Goal: Information Seeking & Learning: Learn about a topic

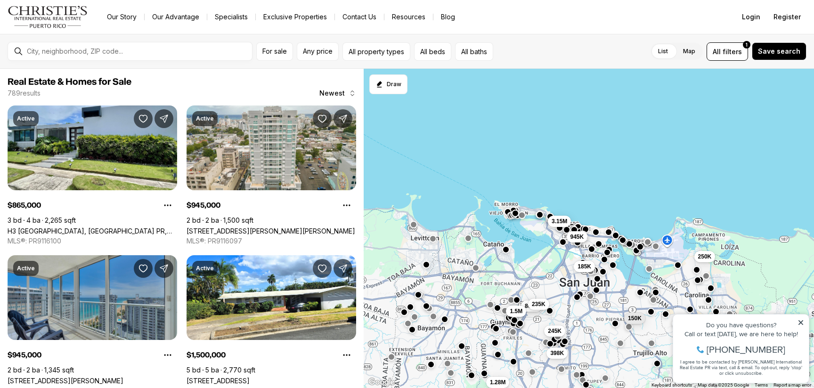
click at [538, 235] on div "945K 185K 150K 250K 865K 1.5M 245K 398K 3.15M 235K 1.28M" at bounding box center [589, 229] width 451 height 320
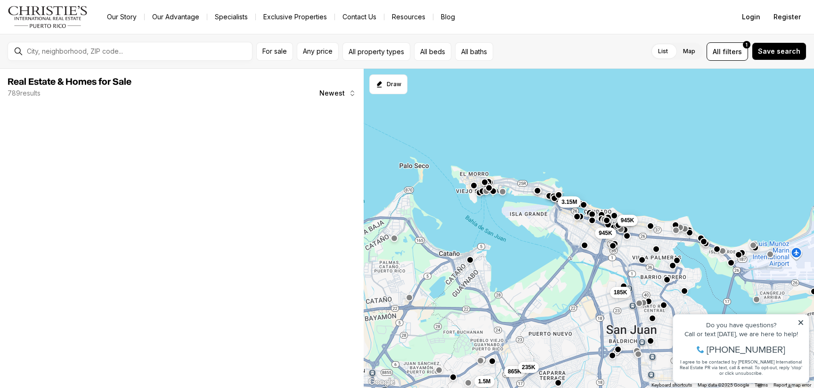
click at [594, 255] on div "945K 185K 865K 1.5M 3.15M 235K 945K" at bounding box center [589, 229] width 451 height 320
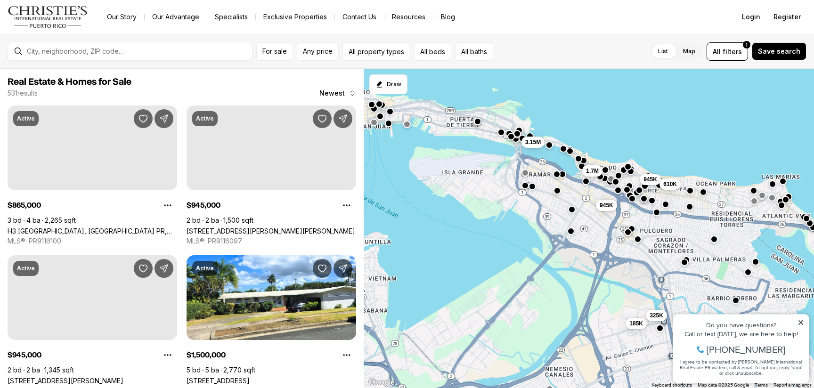
click at [577, 188] on div "945K 185K 450K 325K 3.15M 1.7M 945K 610K" at bounding box center [589, 229] width 451 height 320
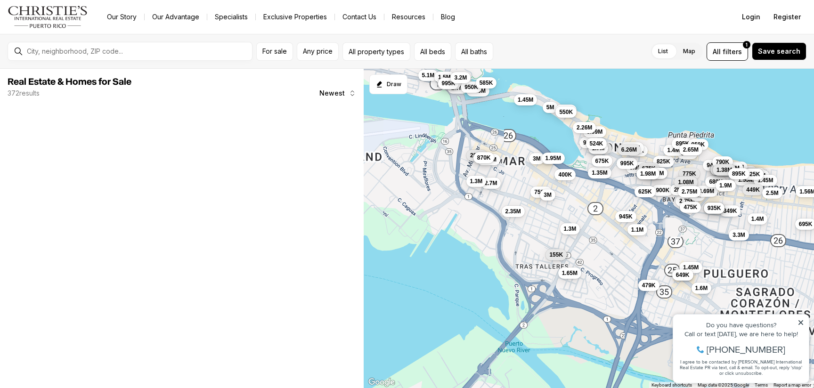
click at [597, 186] on div "945K 825K 245K 3M 3.8M 3.95M 900K 499K 1.45M 649K 685K 675K 3.3M 349K 3.4M 240K…" at bounding box center [589, 229] width 451 height 320
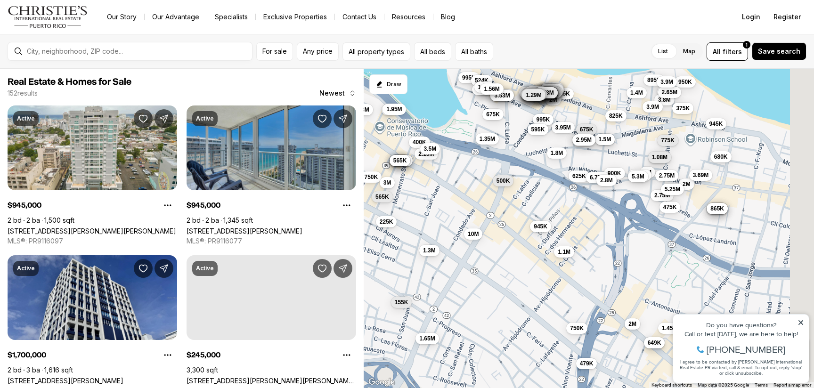
drag, startPoint x: 630, startPoint y: 183, endPoint x: 472, endPoint y: 148, distance: 161.3
click at [472, 148] on div "945K 825K 245K 3M 3.8M 3.95M 900K 499K 1.45M 649K 685K 675K 3.4M 995K 1.58M 2M …" at bounding box center [589, 229] width 451 height 320
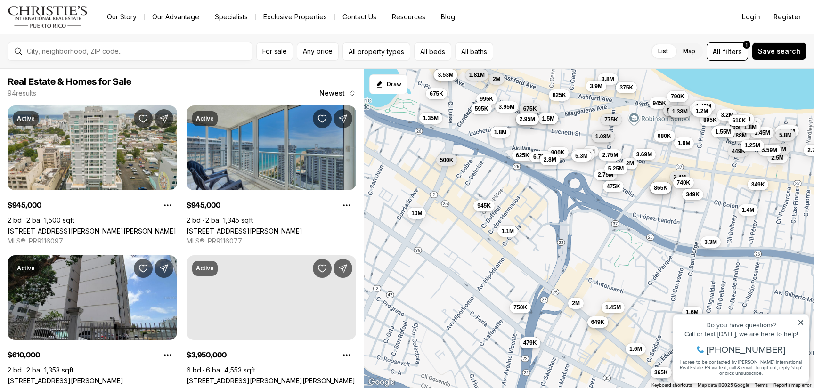
click at [634, 223] on div "945K 825K 3.8M 3.95M 900K 499K 1.45M 649K 685K 675K 3.4M 1.35M 900K 2.75M 985K …" at bounding box center [589, 229] width 451 height 320
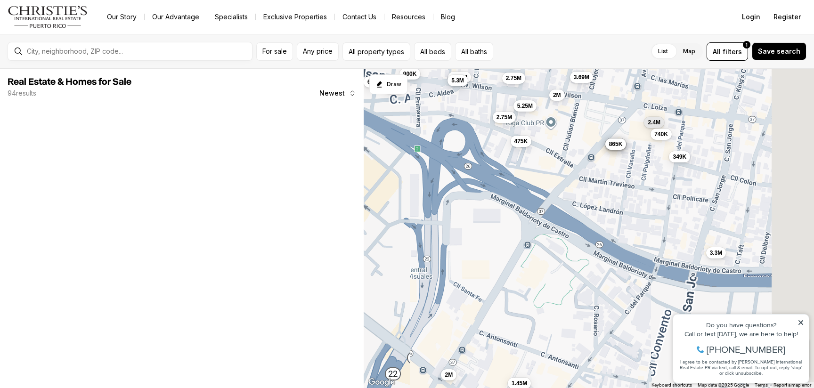
drag, startPoint x: 662, startPoint y: 234, endPoint x: 600, endPoint y: 231, distance: 62.8
click at [600, 231] on div "900K 1.45M 900K 2.75M 985K 2M 3.69M 935K 475K 625K 2.75M 2M 4.88M 5.3M 865K 750…" at bounding box center [589, 229] width 451 height 320
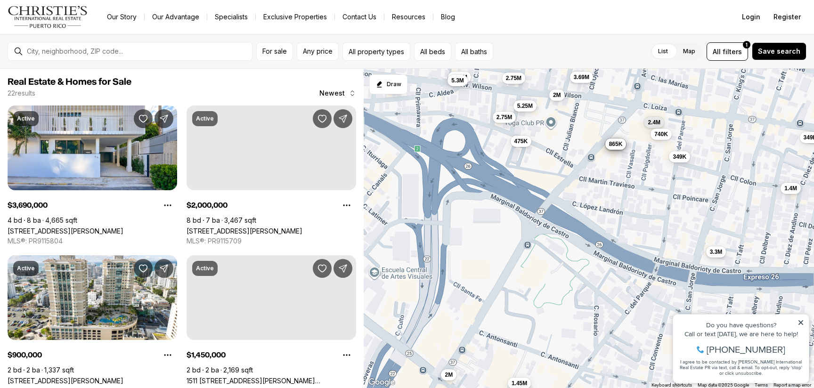
click at [713, 254] on span "3.3M" at bounding box center [716, 252] width 13 height 8
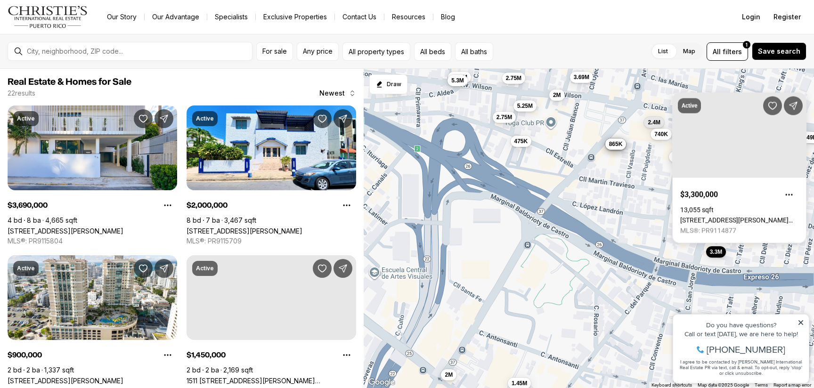
click at [666, 246] on div "1.45M 900K 2.75M 985K 2M 3.69M 935K 475K 2.75M 2M 4.88M 5.3M 865K 2.8M 5.25M 2.…" at bounding box center [589, 229] width 451 height 320
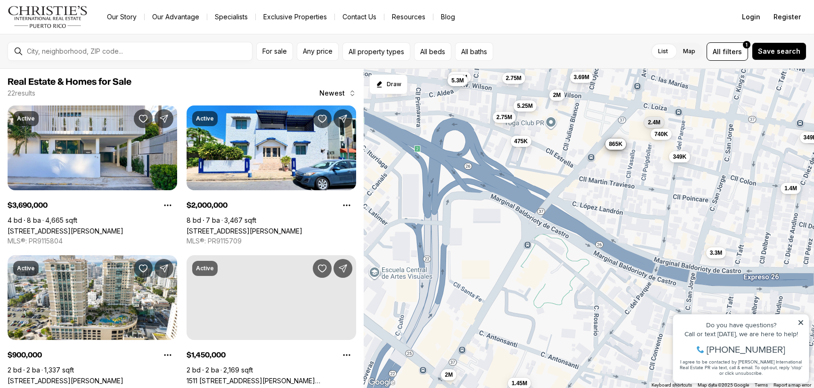
click at [657, 252] on div "1.45M 900K 2.75M 985K 2M 3.69M 935K 475K 2.75M 2M 4.88M 5.3M 865K 2.8M 5.25M 2.…" at bounding box center [589, 229] width 451 height 320
